Goal: Information Seeking & Learning: Find specific fact

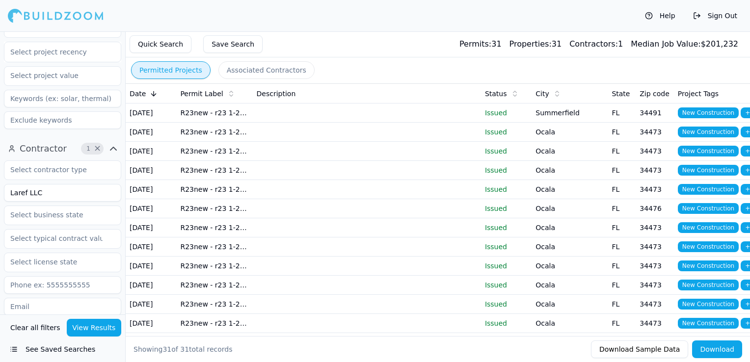
scroll to position [245, 0]
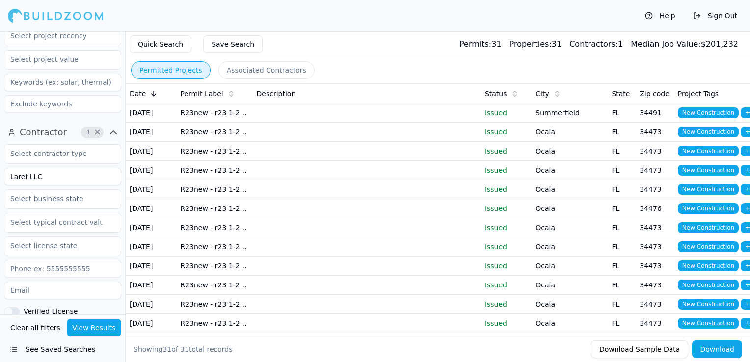
drag, startPoint x: 47, startPoint y: 176, endPoint x: 2, endPoint y: 177, distance: 45.2
click at [2, 177] on div "Contractor 1 × Laref LLC Verified License Has Phone Has Email Has Permits Min P…" at bounding box center [62, 289] width 125 height 336
click at [107, 327] on button "View Results" at bounding box center [94, 328] width 55 height 18
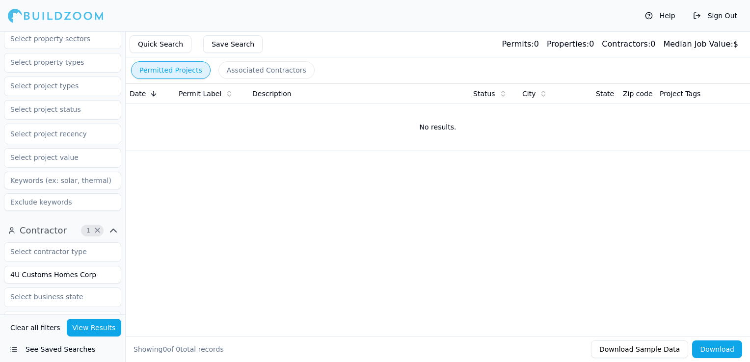
scroll to position [344, 0]
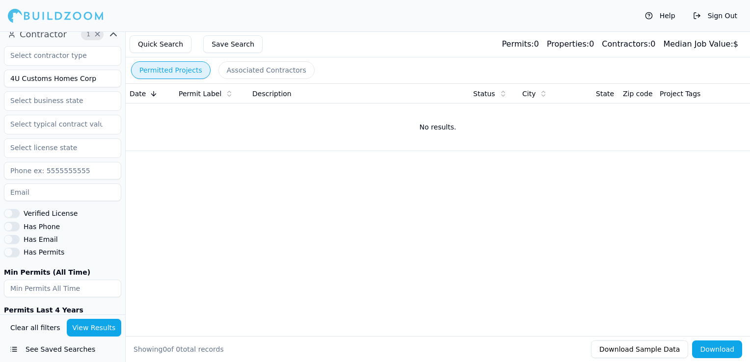
drag, startPoint x: 96, startPoint y: 80, endPoint x: 73, endPoint y: 75, distance: 23.6
click at [73, 75] on input "4U Customs Homes Corp" at bounding box center [62, 79] width 117 height 18
click at [89, 77] on input "4U Customs Homes Corp" at bounding box center [62, 79] width 117 height 18
drag, startPoint x: 89, startPoint y: 78, endPoint x: 71, endPoint y: 78, distance: 18.2
click at [71, 78] on input "4U Customs Homes Corp" at bounding box center [62, 79] width 117 height 18
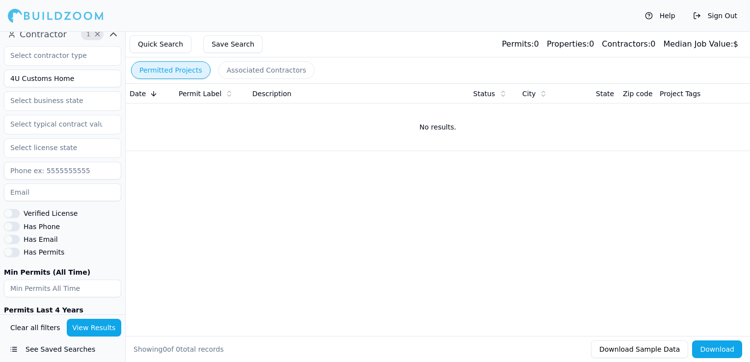
click at [84, 334] on button "View Results" at bounding box center [94, 328] width 55 height 18
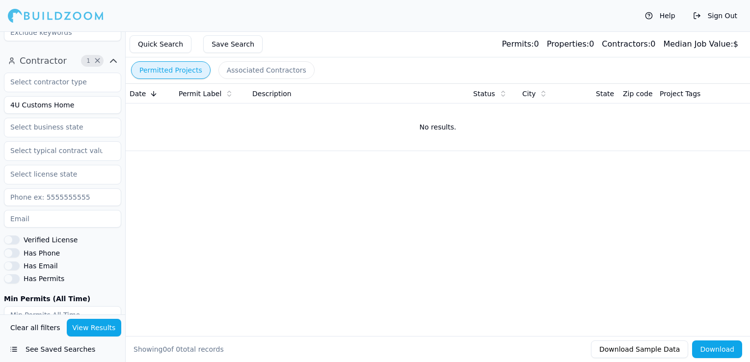
scroll to position [295, 0]
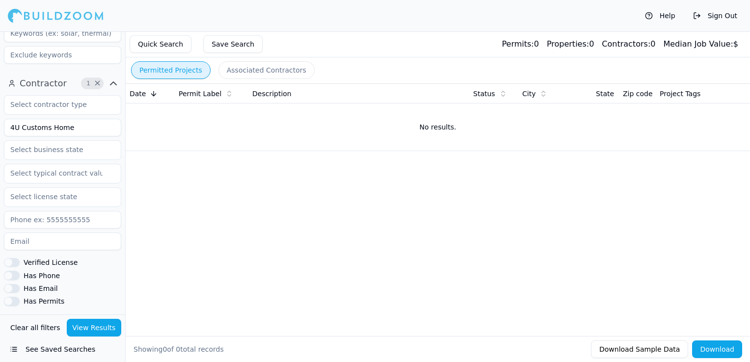
drag, startPoint x: 77, startPoint y: 130, endPoint x: -2, endPoint y: 126, distance: 78.6
click at [0, 126] on html "Help Sign Out Location 1 × [US_STATE] Project Select project recency Contractor…" at bounding box center [375, 181] width 750 height 362
type input "4u Homes"
click at [81, 331] on button "View Results" at bounding box center [94, 328] width 55 height 18
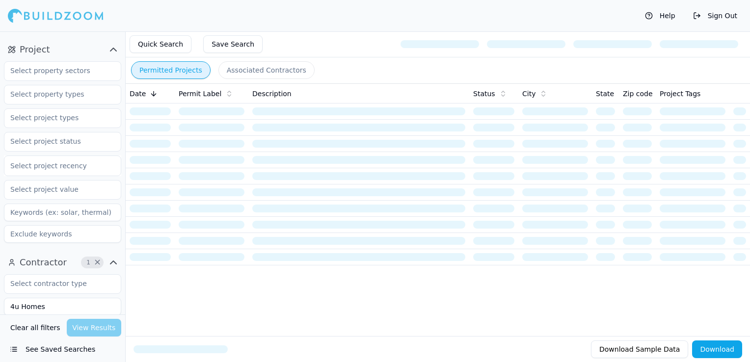
scroll to position [98, 0]
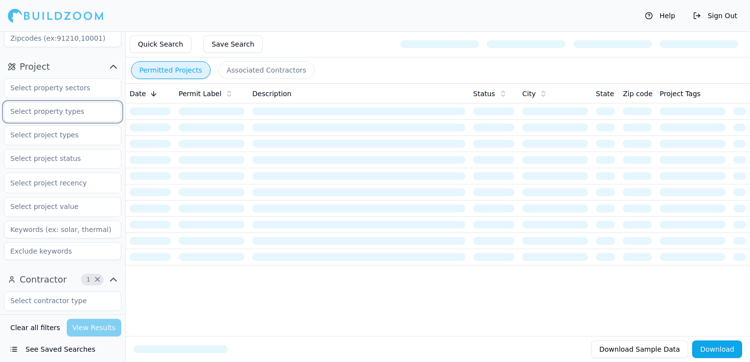
click at [41, 112] on input "text" at bounding box center [56, 112] width 104 height 18
click at [337, 56] on div "Quick Search Save Search" at bounding box center [438, 44] width 624 height 26
click at [57, 140] on input "text" at bounding box center [56, 135] width 104 height 18
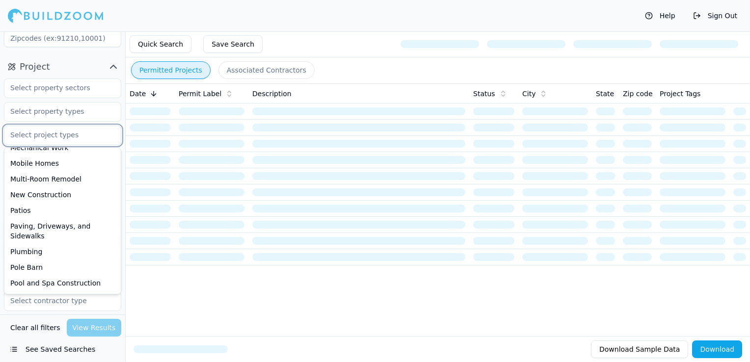
scroll to position [295, 0]
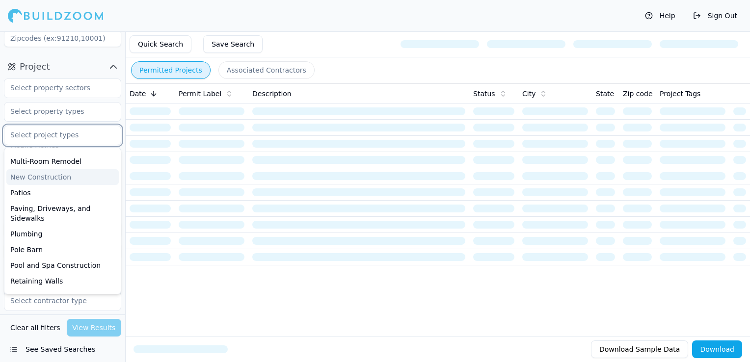
click at [55, 181] on div "New Construction" at bounding box center [62, 177] width 112 height 16
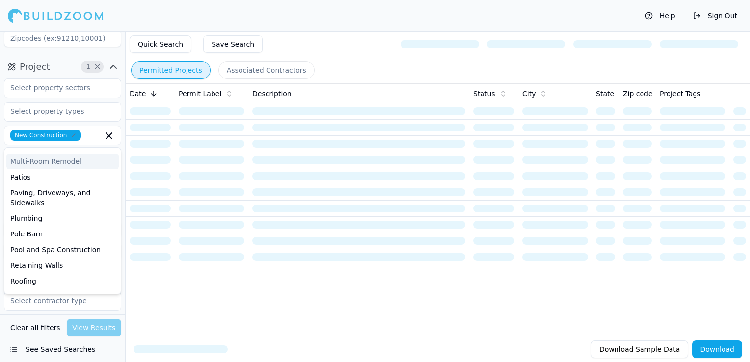
click at [341, 54] on div "Quick Search Save Search" at bounding box center [438, 44] width 624 height 26
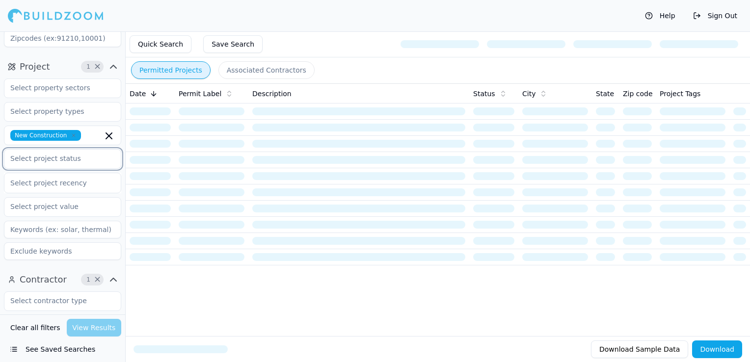
click at [71, 164] on input "text" at bounding box center [56, 159] width 104 height 18
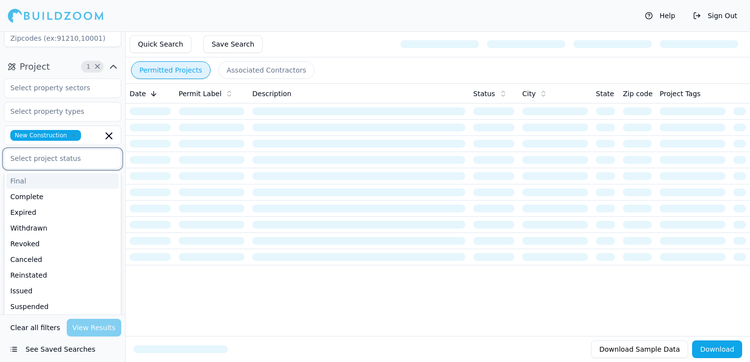
click at [55, 185] on div "Final" at bounding box center [62, 181] width 112 height 16
click at [51, 181] on div "Complete" at bounding box center [62, 181] width 112 height 16
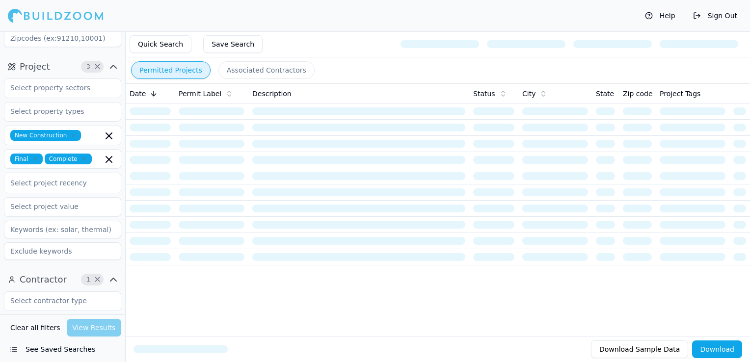
click at [344, 64] on div "Permitted Projects Associated Contractors" at bounding box center [438, 70] width 624 height 26
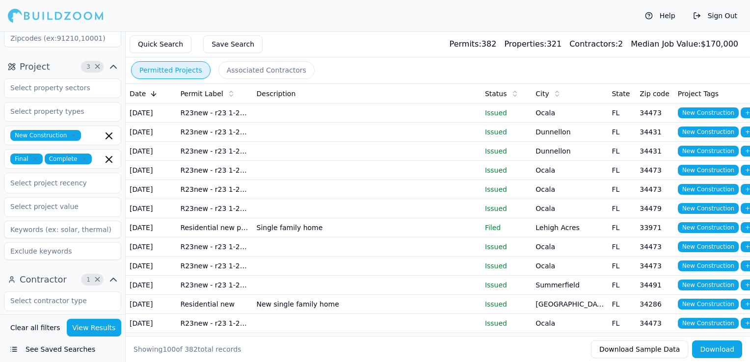
click at [86, 325] on button "View Results" at bounding box center [94, 328] width 55 height 18
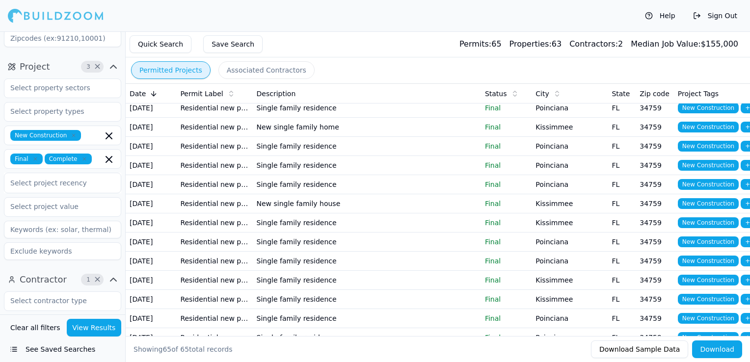
scroll to position [442, 0]
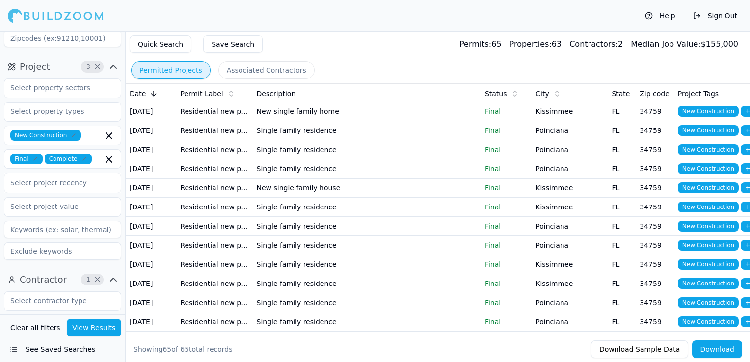
click at [392, 45] on td "Single family residence" at bounding box center [367, 35] width 228 height 19
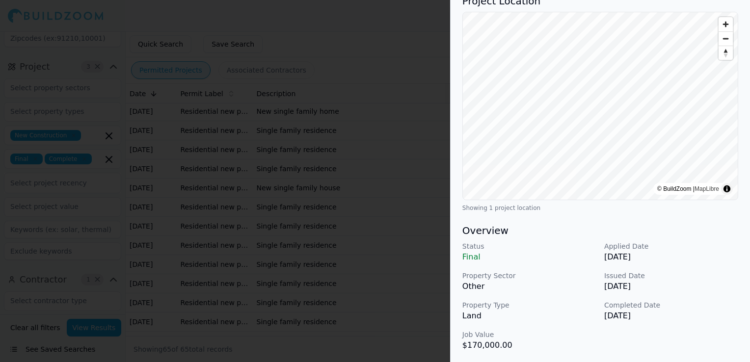
scroll to position [0, 0]
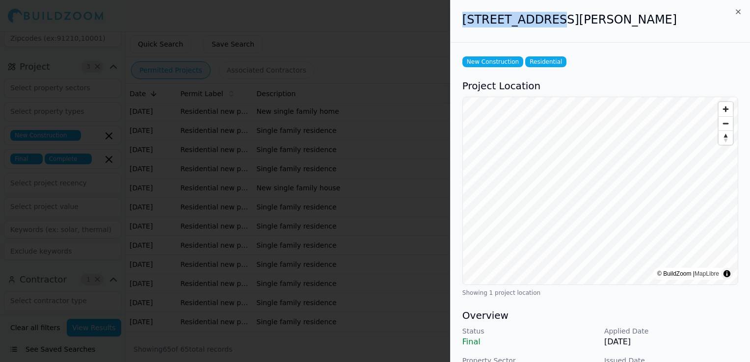
drag, startPoint x: 463, startPoint y: 19, endPoint x: 542, endPoint y: 19, distance: 78.5
click at [542, 19] on h2 "[STREET_ADDRESS][PERSON_NAME]" at bounding box center [600, 20] width 276 height 16
drag, startPoint x: 542, startPoint y: 19, endPoint x: 532, endPoint y: 20, distance: 9.9
copy h2 "631 Muskrat Dr"
click at [552, 20] on h2 "[STREET_ADDRESS][PERSON_NAME]" at bounding box center [600, 20] width 276 height 16
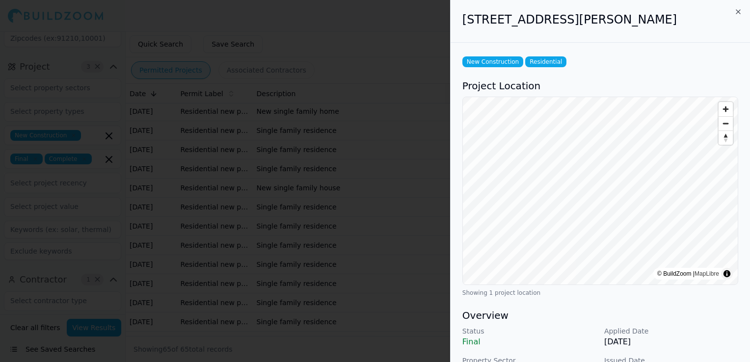
drag, startPoint x: 550, startPoint y: 18, endPoint x: 685, endPoint y: 18, distance: 135.0
click at [685, 18] on h2 "[STREET_ADDRESS][PERSON_NAME]" at bounding box center [600, 20] width 276 height 16
drag, startPoint x: 685, startPoint y: 18, endPoint x: 638, endPoint y: 19, distance: 47.1
copy h2 "Kissimmee, [GEOGRAPHIC_DATA], 34759"
click at [377, 125] on div at bounding box center [375, 181] width 750 height 362
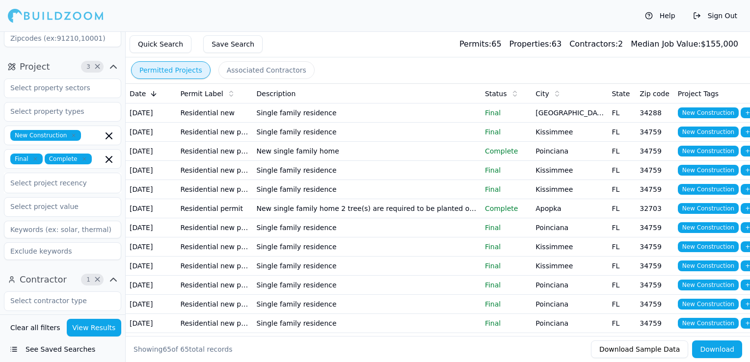
click at [347, 117] on td "Single family residence" at bounding box center [367, 113] width 228 height 19
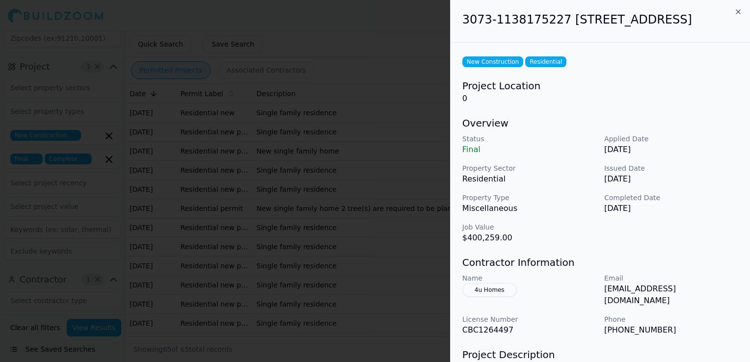
drag, startPoint x: 464, startPoint y: 11, endPoint x: 495, endPoint y: 38, distance: 40.7
click at [495, 38] on div "3073-1138175227 [STREET_ADDRESS]" at bounding box center [600, 21] width 299 height 43
drag, startPoint x: 495, startPoint y: 38, endPoint x: 490, endPoint y: 32, distance: 7.3
copy h2 "3073-1138175227 [STREET_ADDRESS]"
click at [406, 85] on div at bounding box center [375, 181] width 750 height 362
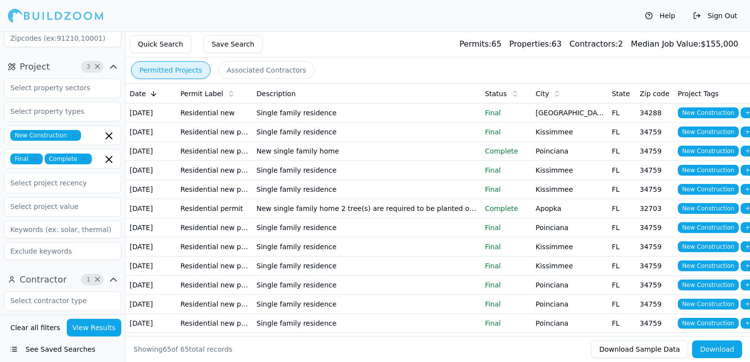
click at [436, 142] on td "Single family residence" at bounding box center [367, 132] width 228 height 19
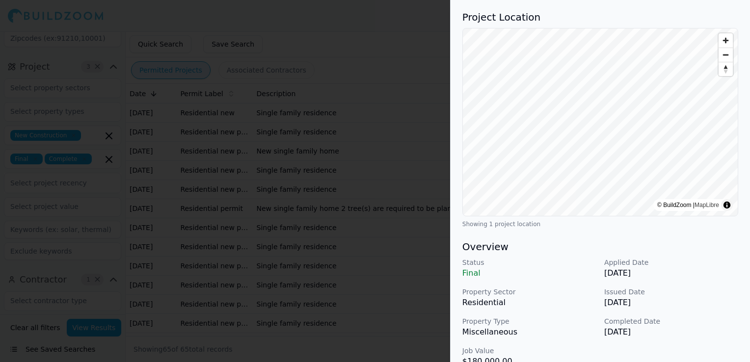
scroll to position [196, 0]
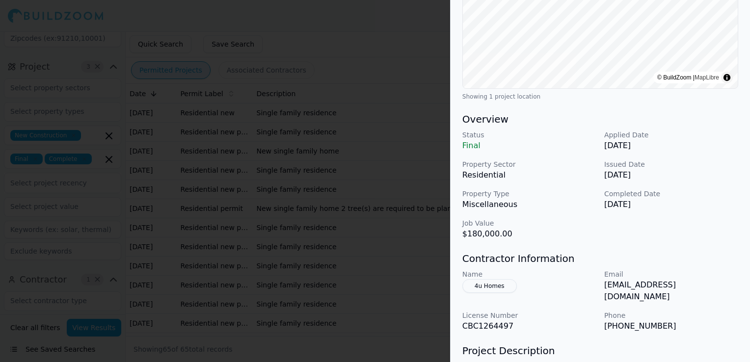
click at [350, 216] on div at bounding box center [375, 181] width 750 height 362
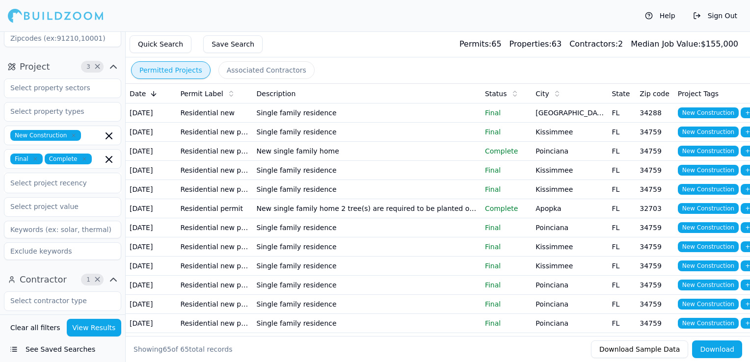
click at [372, 180] on td "Single family residence" at bounding box center [367, 170] width 228 height 19
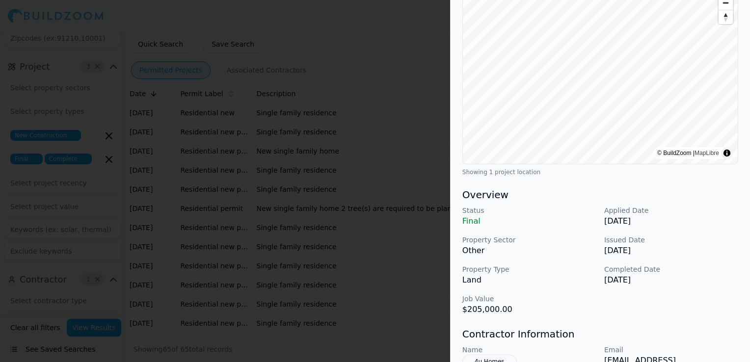
scroll to position [147, 0]
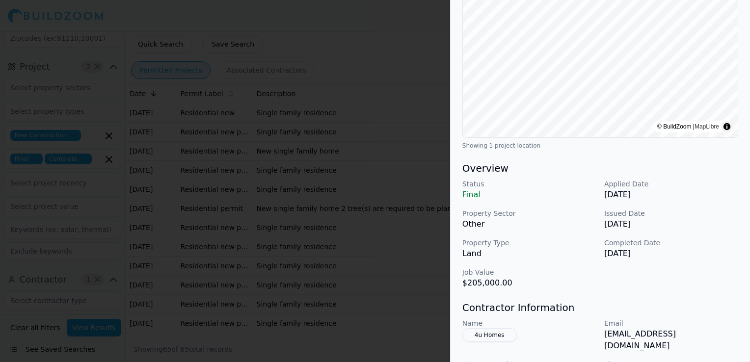
click at [410, 227] on div at bounding box center [375, 181] width 750 height 362
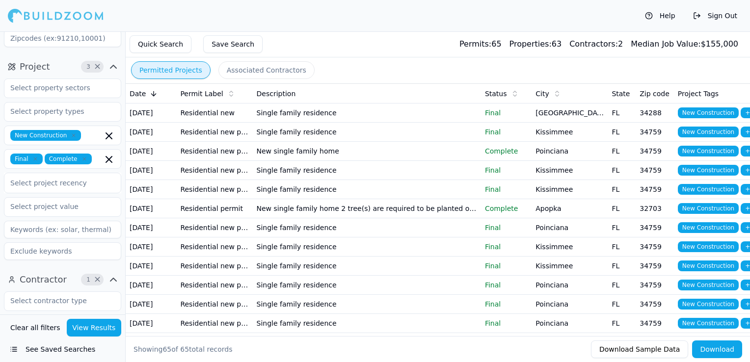
click at [397, 180] on td "Single family residence" at bounding box center [367, 170] width 228 height 19
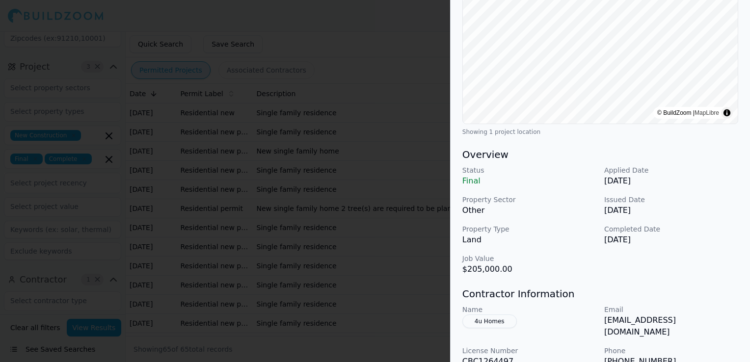
scroll to position [196, 0]
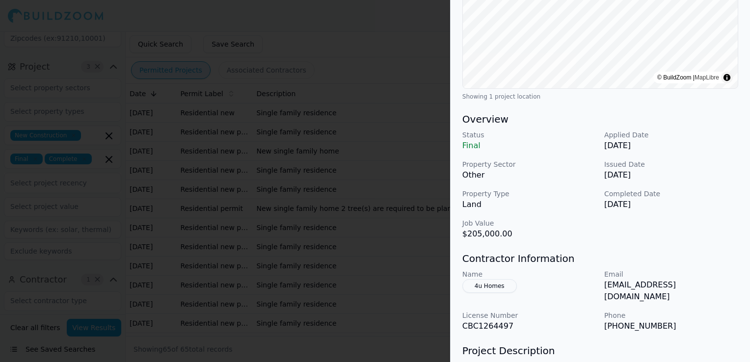
click at [369, 216] on div at bounding box center [375, 181] width 750 height 362
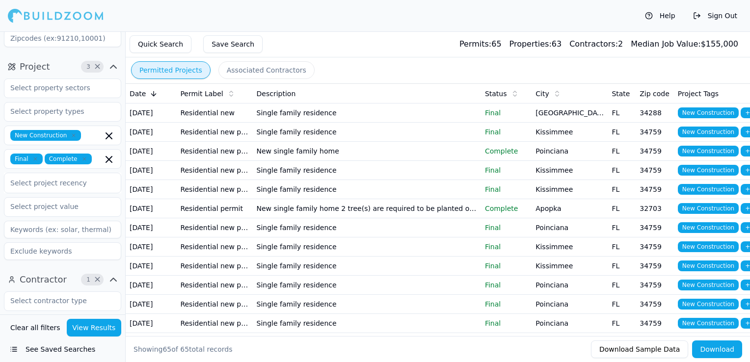
click at [364, 218] on td "New single family home 2 tree(s) are required to be planted on the site prior t…" at bounding box center [367, 208] width 228 height 19
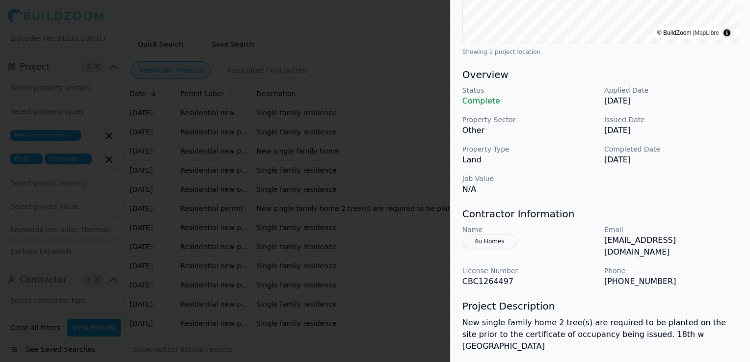
scroll to position [245, 0]
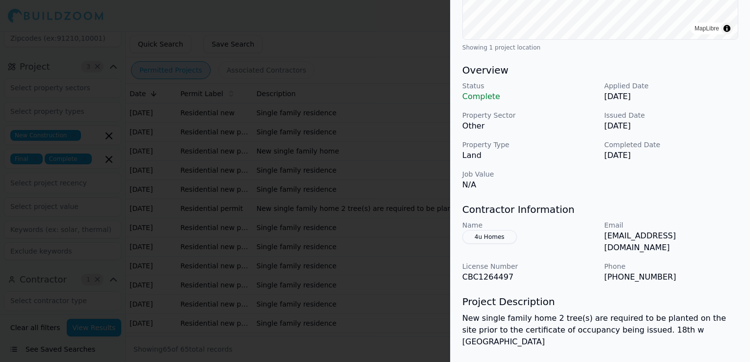
click at [365, 235] on div at bounding box center [375, 181] width 750 height 362
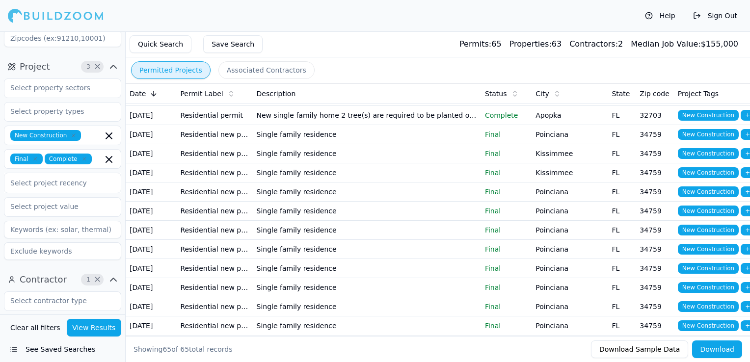
scroll to position [98, 0]
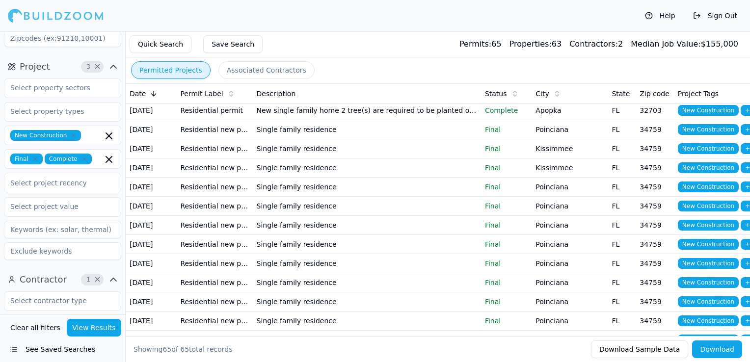
click at [364, 178] on td "Single family residence" at bounding box center [367, 168] width 228 height 19
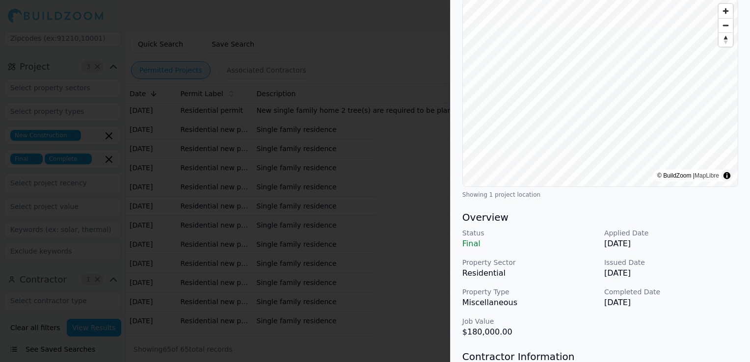
scroll to position [0, 0]
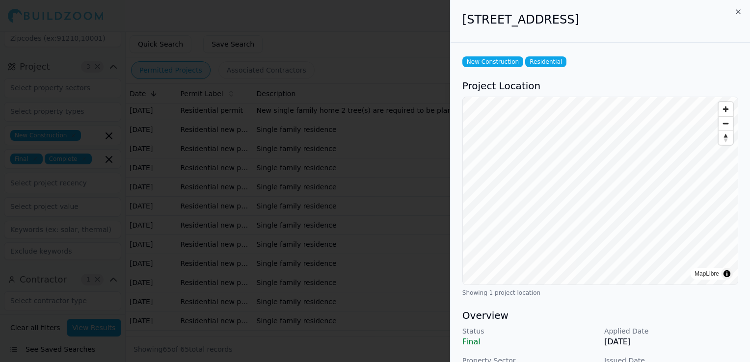
click at [384, 213] on div at bounding box center [375, 181] width 750 height 362
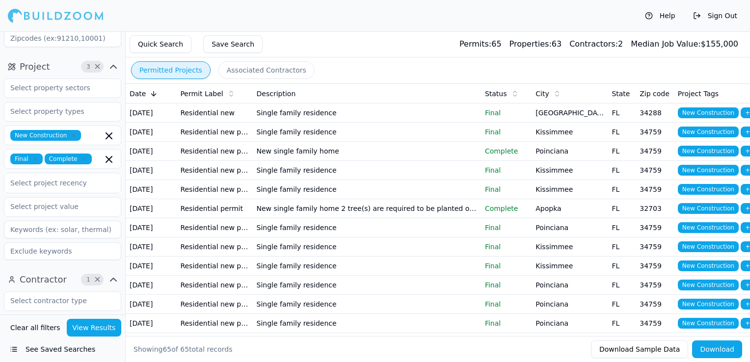
click at [311, 26] on div "Help Sign Out" at bounding box center [375, 15] width 750 height 31
